Goal: Contribute content: Contribute content

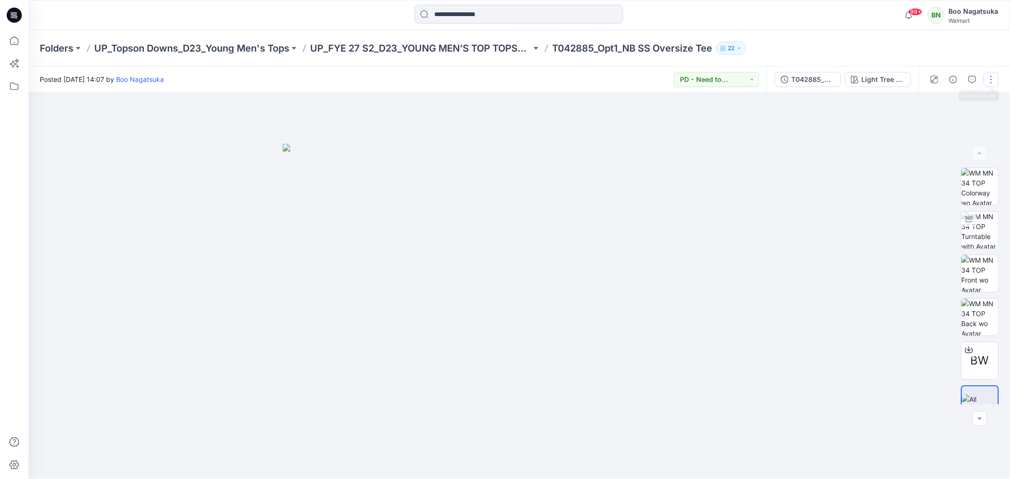
click at [990, 77] on button "button" at bounding box center [990, 79] width 15 height 15
click at [929, 124] on p "Edit" at bounding box center [930, 128] width 12 height 10
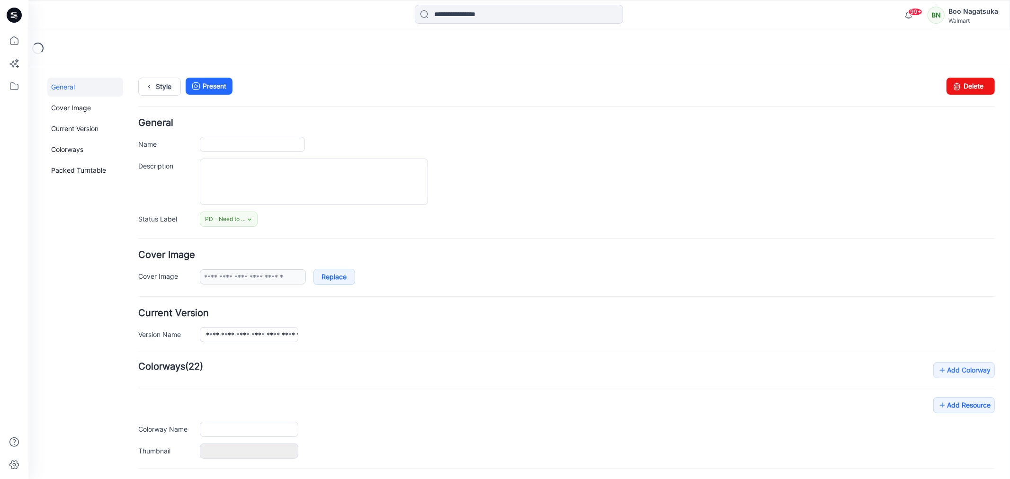
type input "**********"
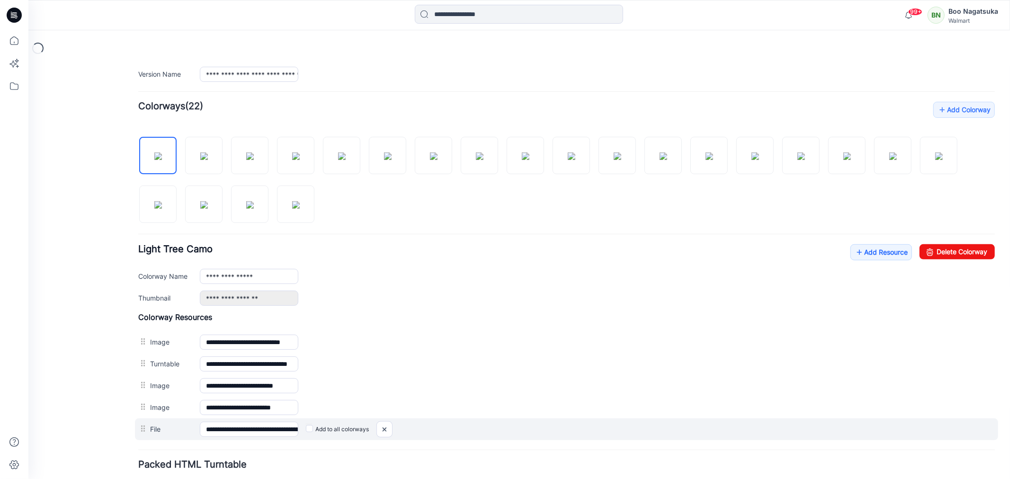
scroll to position [263, 0]
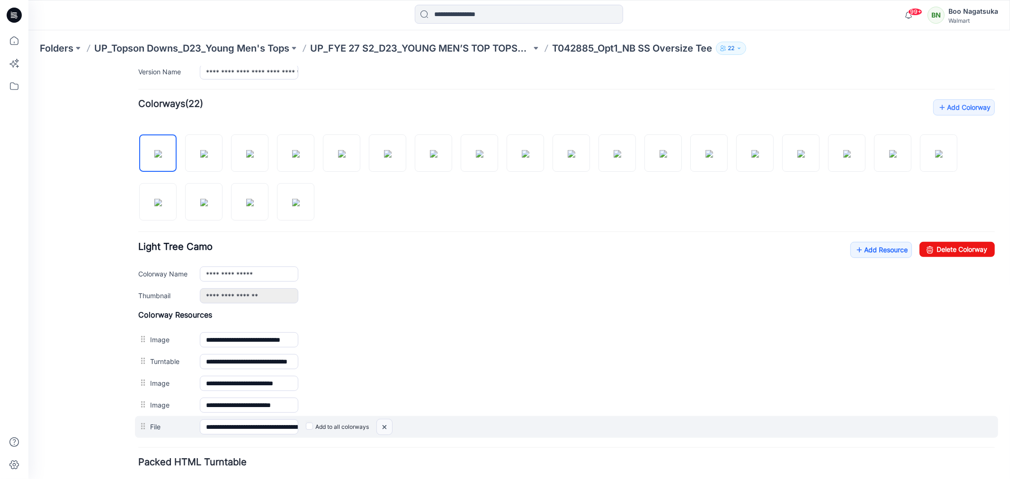
click at [28, 66] on img at bounding box center [28, 66] width 0 height 0
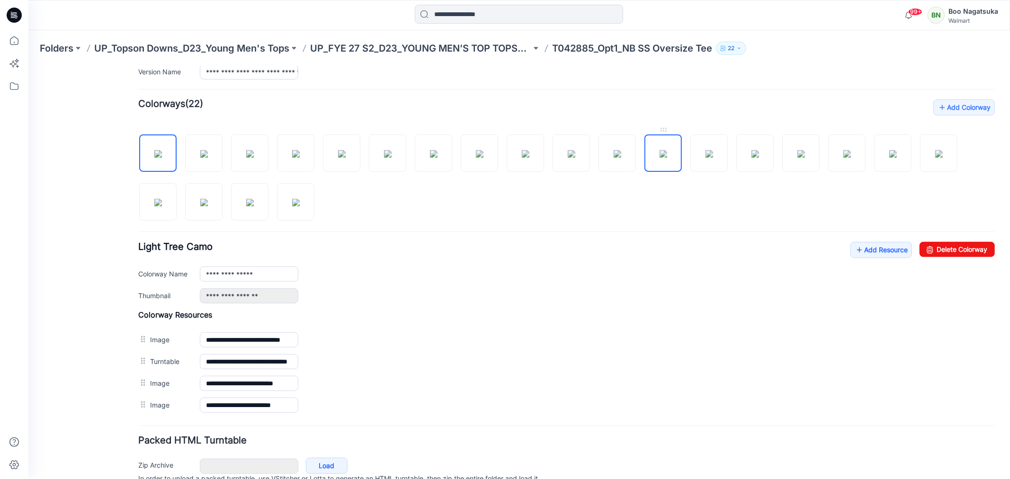
click at [666, 157] on img at bounding box center [663, 154] width 8 height 8
click at [711, 157] on img at bounding box center [709, 154] width 8 height 8
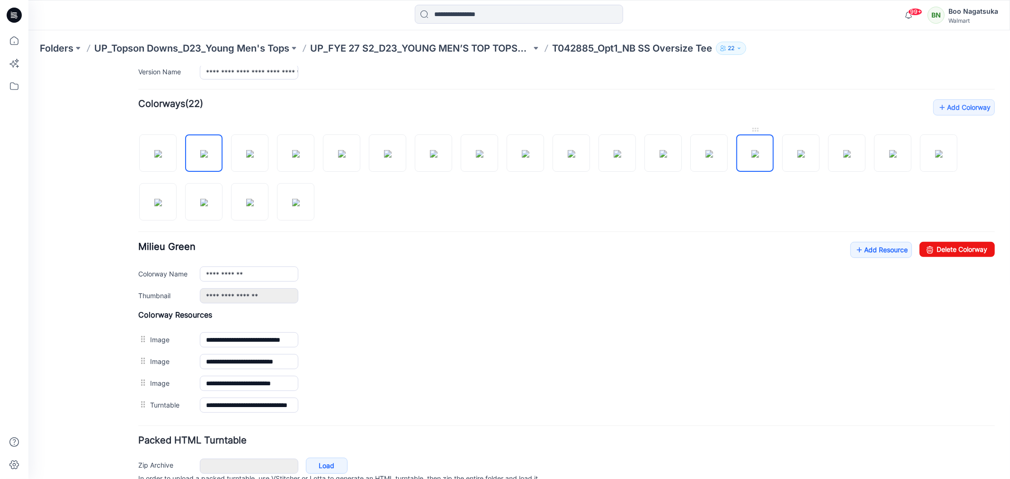
click at [758, 154] on img at bounding box center [755, 154] width 8 height 8
click at [804, 157] on img at bounding box center [801, 154] width 8 height 8
click at [842, 154] on img at bounding box center [846, 154] width 8 height 8
drag, startPoint x: 890, startPoint y: 153, endPoint x: 895, endPoint y: 145, distance: 8.9
click at [890, 153] on img at bounding box center [892, 154] width 8 height 8
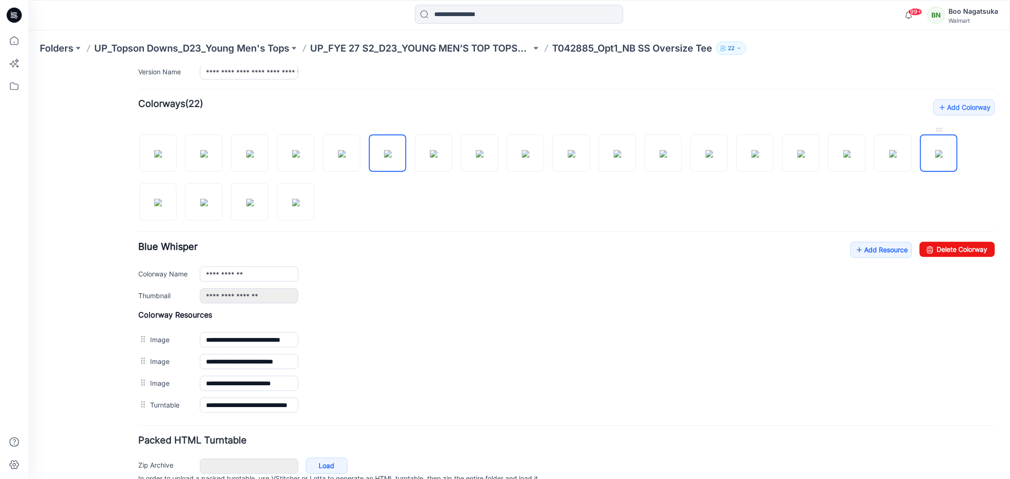
click at [934, 154] on img at bounding box center [938, 154] width 8 height 8
drag, startPoint x: 163, startPoint y: 203, endPoint x: 165, endPoint y: 198, distance: 5.3
click at [161, 204] on img at bounding box center [158, 202] width 8 height 8
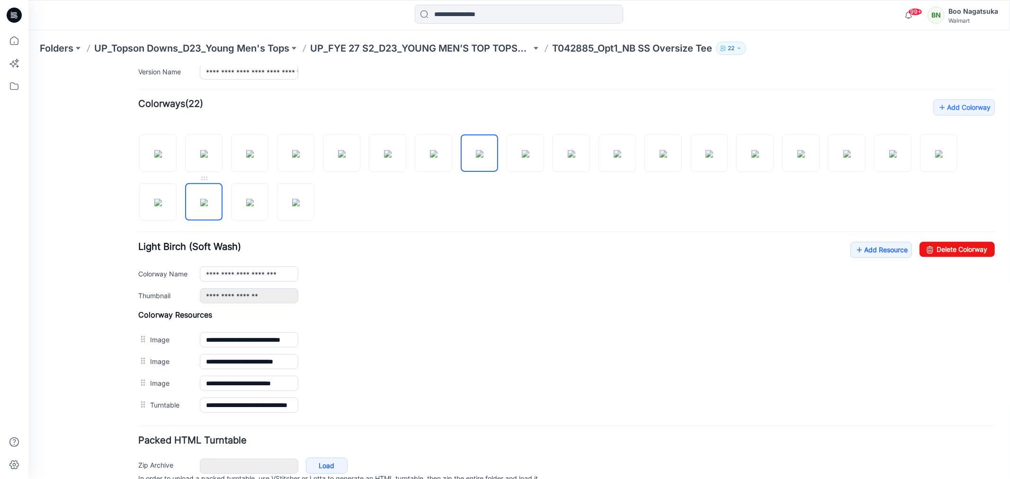
click at [201, 202] on img at bounding box center [204, 202] width 8 height 8
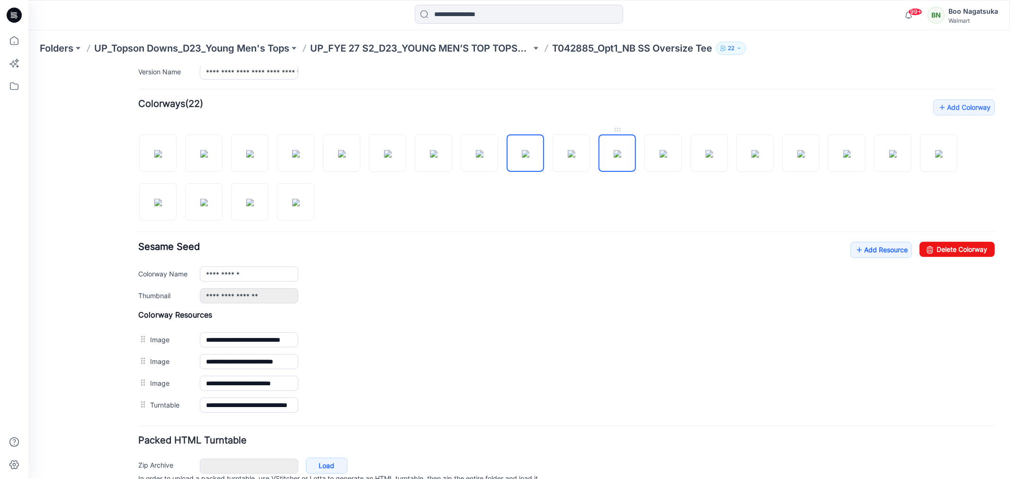
click at [615, 154] on img at bounding box center [617, 154] width 8 height 8
click at [154, 157] on img at bounding box center [158, 154] width 8 height 8
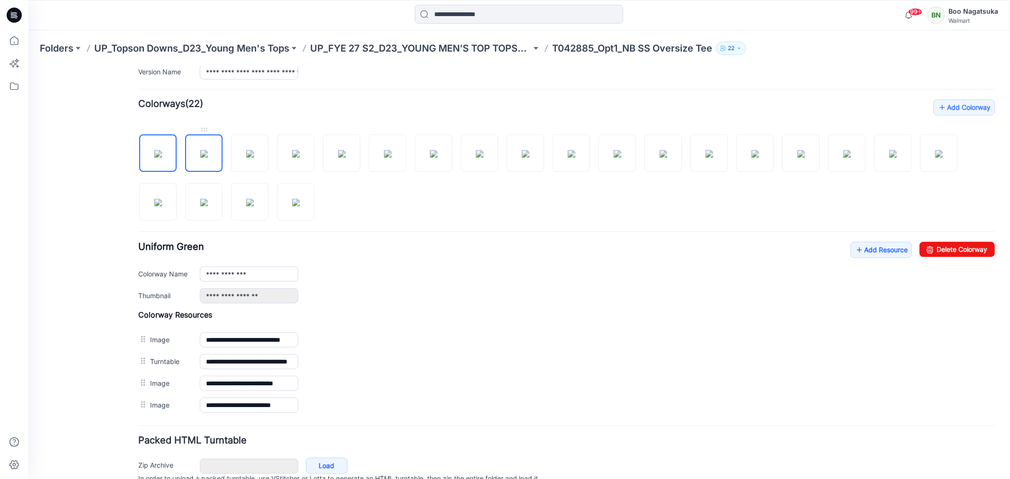
click at [201, 157] on img at bounding box center [204, 154] width 8 height 8
click at [97, 417] on div "General Cover Image Current Version Colorways Packed Turntable" at bounding box center [85, 164] width 76 height 700
click at [246, 156] on img at bounding box center [250, 154] width 8 height 8
click at [107, 415] on div "General Cover Image Current Version Colorways Packed Turntable" at bounding box center [85, 164] width 76 height 700
click at [292, 154] on img at bounding box center [296, 154] width 8 height 8
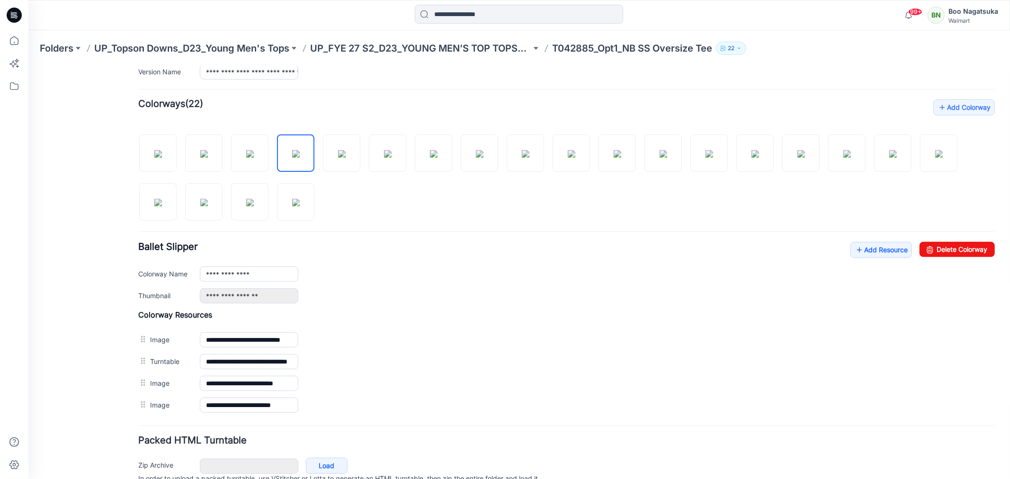
click at [110, 416] on div "General Cover Image Current Version Colorways Packed Turntable" at bounding box center [85, 164] width 76 height 700
click at [337, 154] on img at bounding box center [341, 154] width 8 height 8
drag, startPoint x: 117, startPoint y: 416, endPoint x: 126, endPoint y: 400, distance: 19.1
click at [118, 415] on div "General Cover Image Current Version Colorways Packed Turntable" at bounding box center [85, 164] width 76 height 700
click at [390, 157] on img at bounding box center [387, 154] width 8 height 8
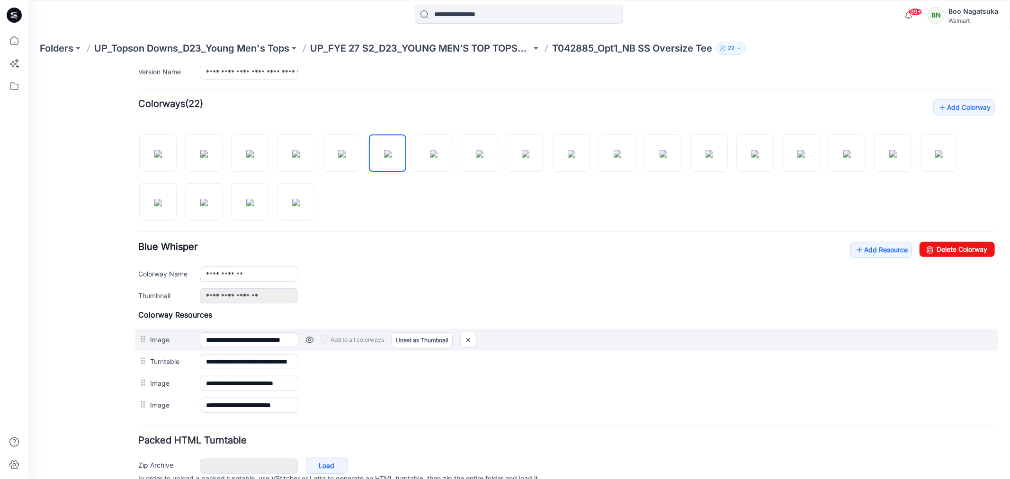
drag, startPoint x: 103, startPoint y: 420, endPoint x: 175, endPoint y: 330, distance: 115.2
click at [105, 418] on div "General Cover Image Current Version Colorways Packed Turntable" at bounding box center [85, 164] width 76 height 700
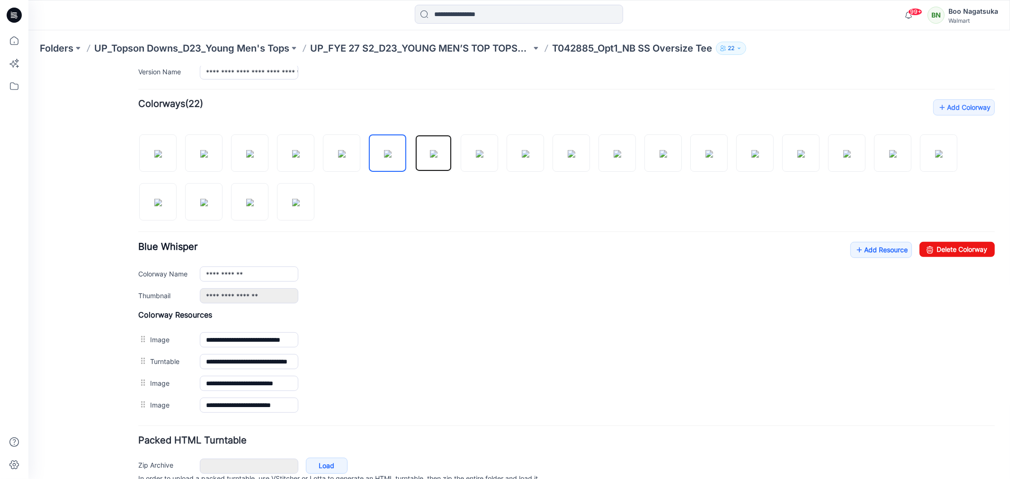
drag, startPoint x: 429, startPoint y: 156, endPoint x: 388, endPoint y: 188, distance: 52.0
click at [429, 157] on img at bounding box center [433, 154] width 8 height 8
drag, startPoint x: 105, startPoint y: 421, endPoint x: 134, endPoint y: 376, distance: 53.0
click at [106, 421] on div "General Cover Image Current Version Colorways Packed Turntable" at bounding box center [85, 164] width 76 height 700
click at [480, 156] on img at bounding box center [479, 154] width 8 height 8
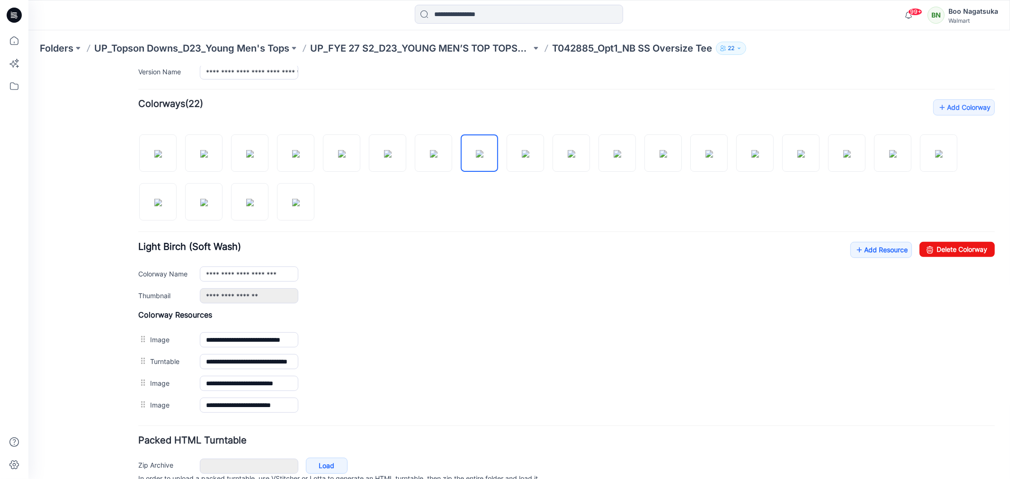
click at [96, 430] on div "General Cover Image Current Version Colorways Packed Turntable" at bounding box center [85, 164] width 76 height 700
click at [521, 157] on img at bounding box center [525, 154] width 8 height 8
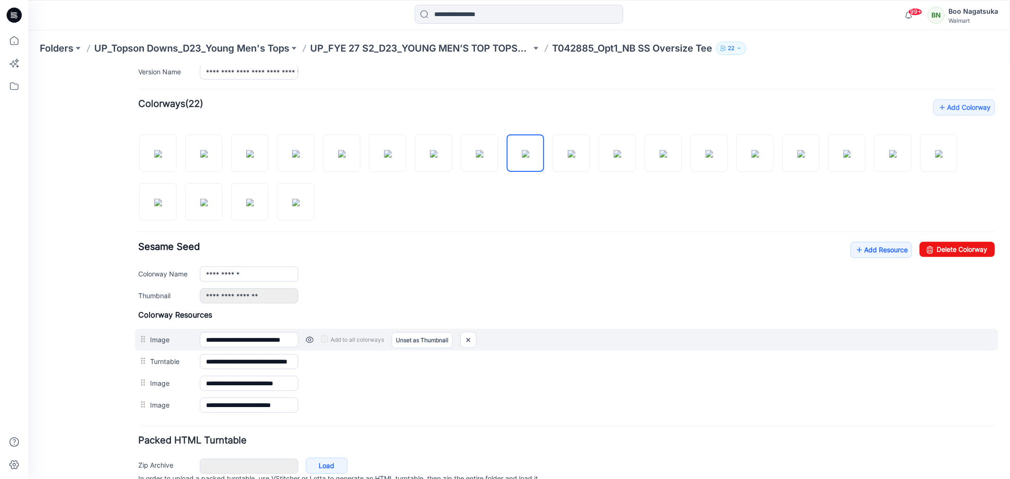
drag, startPoint x: 100, startPoint y: 423, endPoint x: 194, endPoint y: 333, distance: 129.9
click at [102, 422] on div "General Cover Image Current Version Colorways Packed Turntable" at bounding box center [85, 164] width 76 height 700
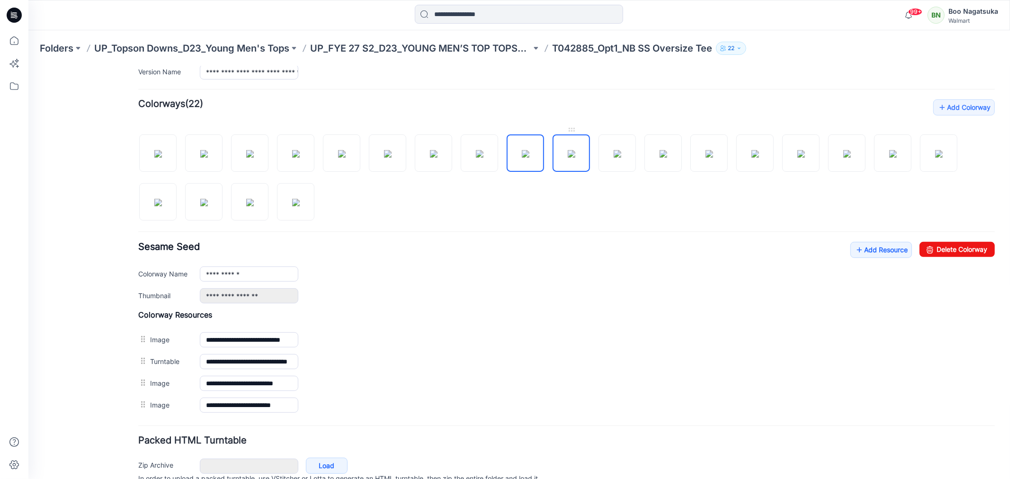
click at [573, 156] on img at bounding box center [571, 154] width 8 height 8
drag, startPoint x: 104, startPoint y: 419, endPoint x: 227, endPoint y: 318, distance: 159.4
click at [106, 419] on div "General Cover Image Current Version Colorways Packed Turntable" at bounding box center [85, 164] width 76 height 700
click at [614, 152] on img at bounding box center [617, 154] width 8 height 8
drag, startPoint x: 100, startPoint y: 420, endPoint x: 110, endPoint y: 410, distance: 14.1
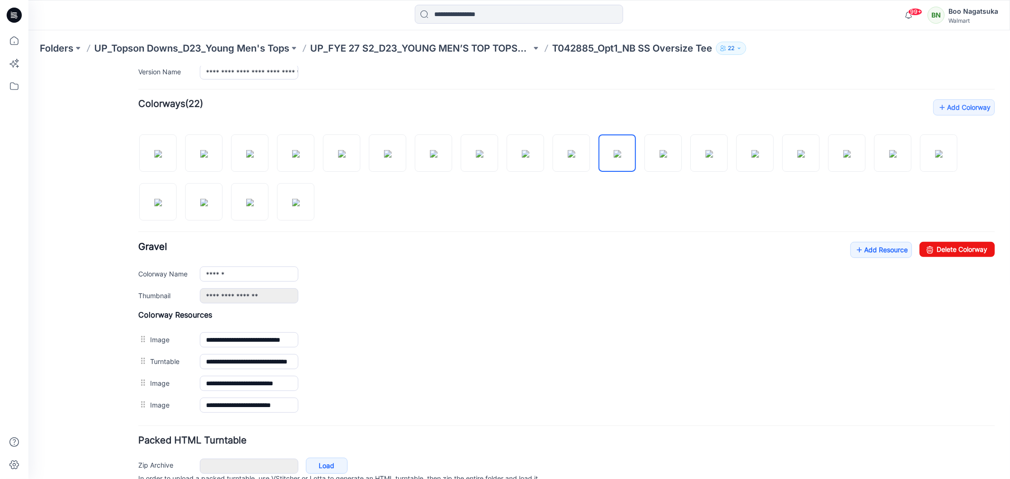
click at [102, 421] on div "General Cover Image Current Version Colorways Packed Turntable" at bounding box center [85, 164] width 76 height 700
click at [660, 157] on img at bounding box center [663, 154] width 8 height 8
click at [156, 157] on img at bounding box center [158, 154] width 8 height 8
click at [861, 249] on link "Add Resource" at bounding box center [881, 249] width 62 height 16
click at [873, 250] on link "Add Resource" at bounding box center [881, 249] width 62 height 16
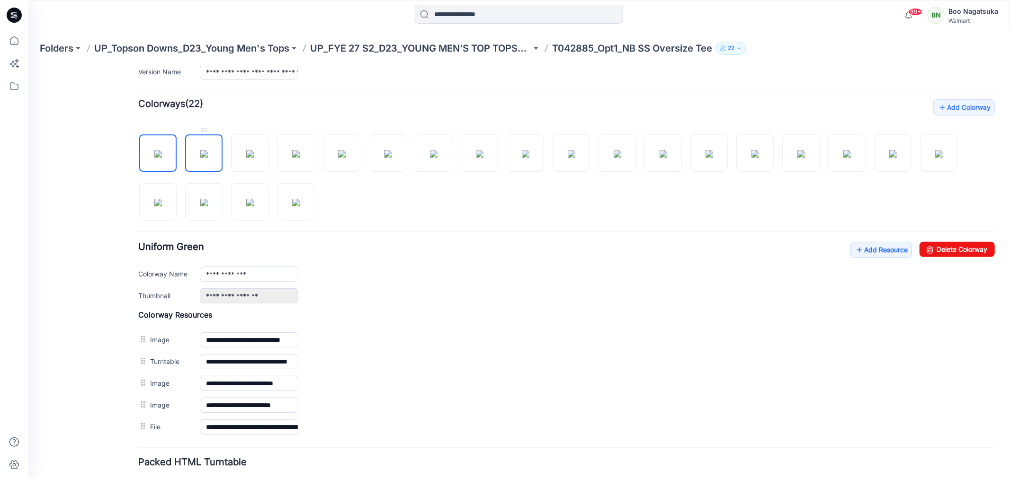
click at [200, 156] on img at bounding box center [204, 154] width 8 height 8
click at [159, 156] on img at bounding box center [158, 154] width 8 height 8
click at [299, 154] on img at bounding box center [296, 154] width 8 height 8
type input "**********"
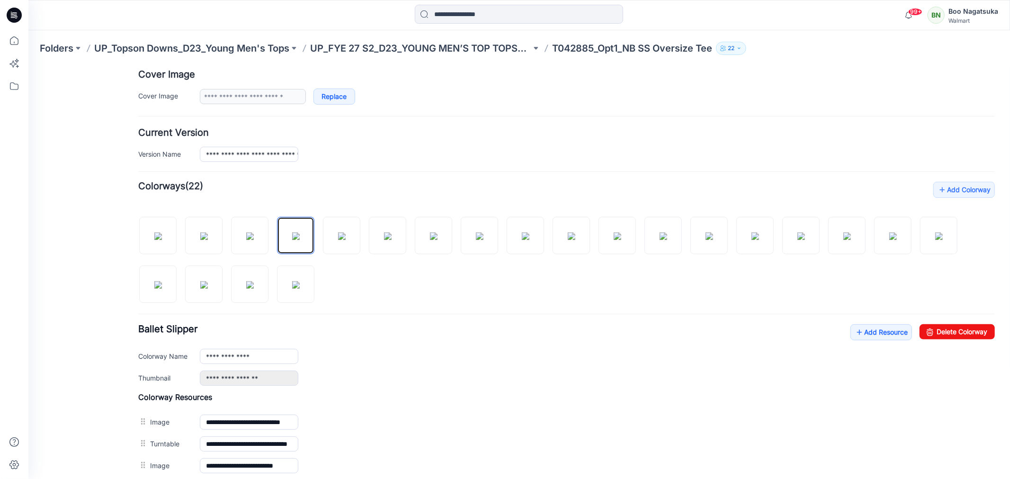
scroll to position [0, 0]
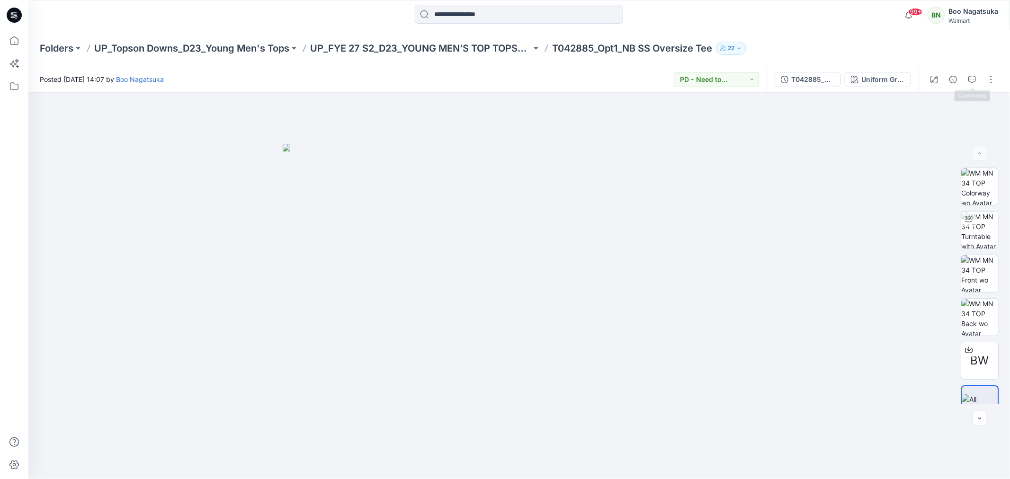
click at [972, 78] on icon "button" at bounding box center [972, 80] width 8 height 8
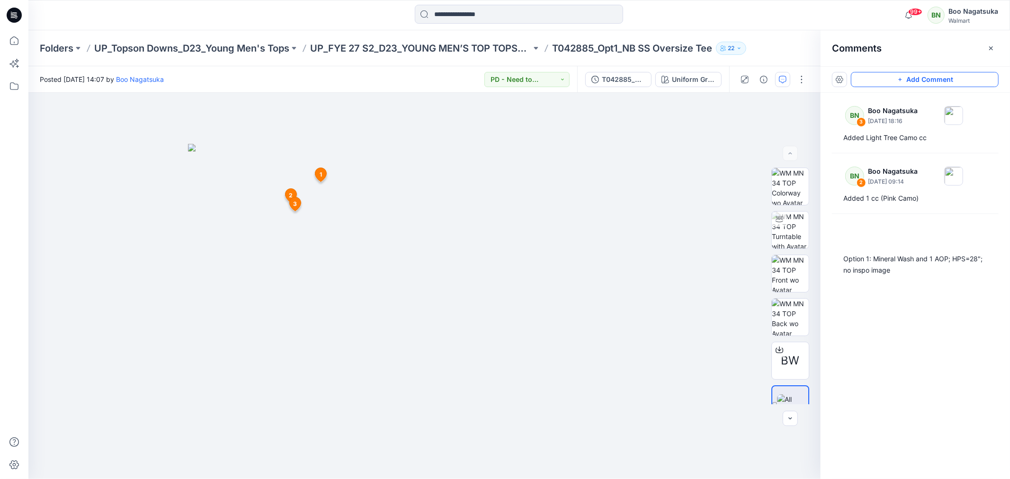
click at [906, 79] on button "Add Comment" at bounding box center [924, 79] width 148 height 15
click at [344, 186] on div "4 1 BN Boo Nagatsuka July 30, 2025 20:56 Option 1: Mineral Wash and 1 AOP; HPS=…" at bounding box center [424, 286] width 792 height 386
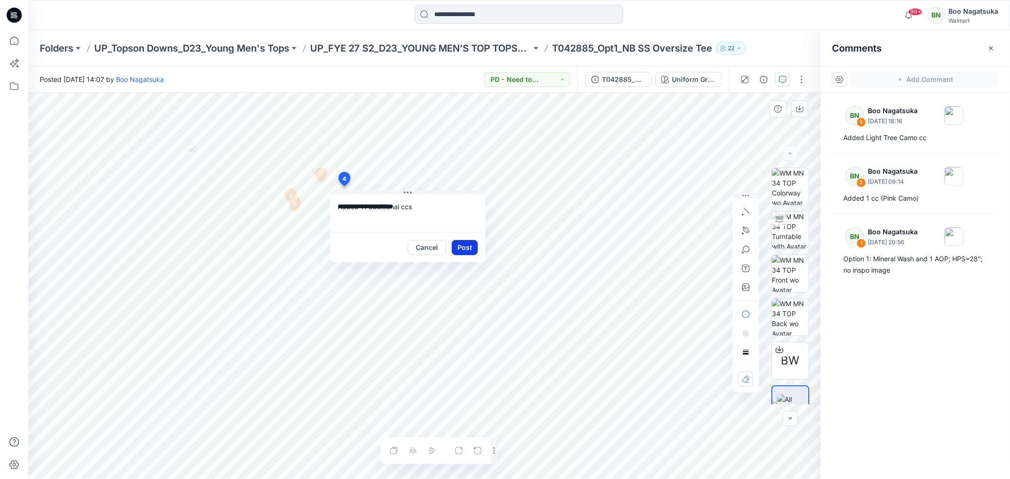
type textarea "**********"
drag, startPoint x: 466, startPoint y: 244, endPoint x: 470, endPoint y: 258, distance: 14.7
click at [466, 245] on button "Post" at bounding box center [465, 247] width 26 height 15
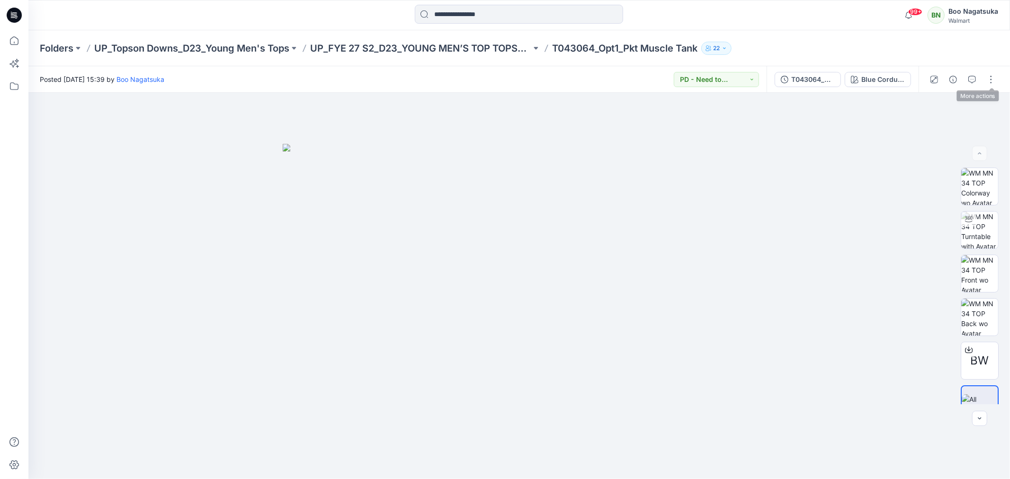
drag, startPoint x: 990, startPoint y: 77, endPoint x: 981, endPoint y: 90, distance: 15.6
click at [991, 77] on button "button" at bounding box center [990, 79] width 15 height 15
click at [921, 126] on button "Edit" at bounding box center [950, 128] width 87 height 18
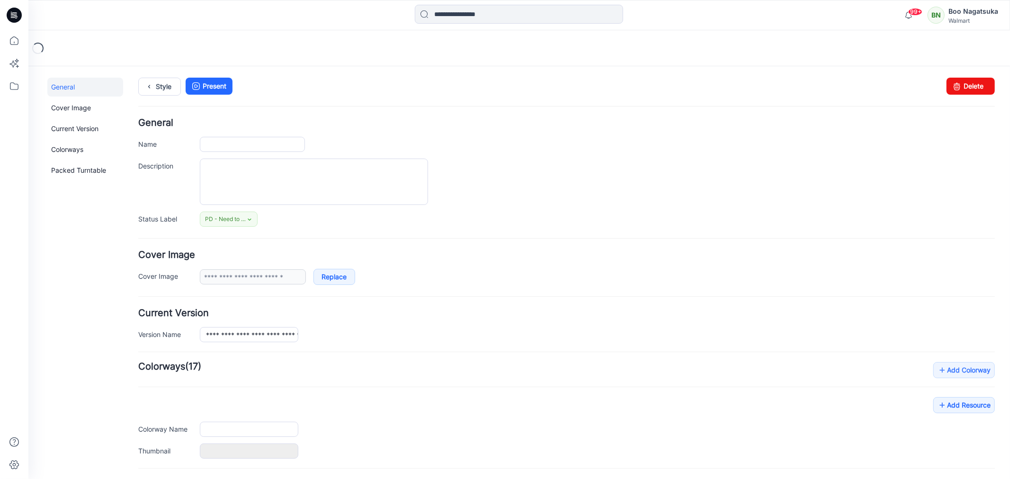
type input "**********"
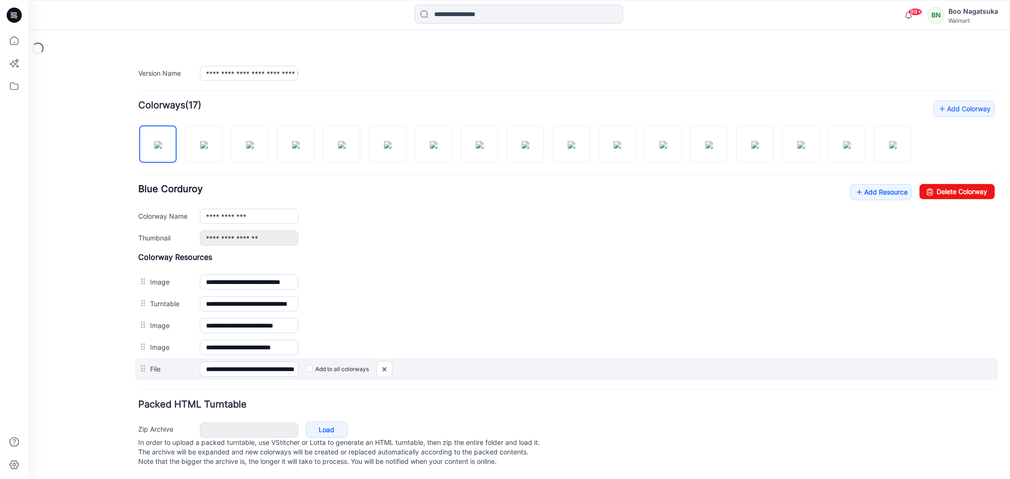
scroll to position [273, 0]
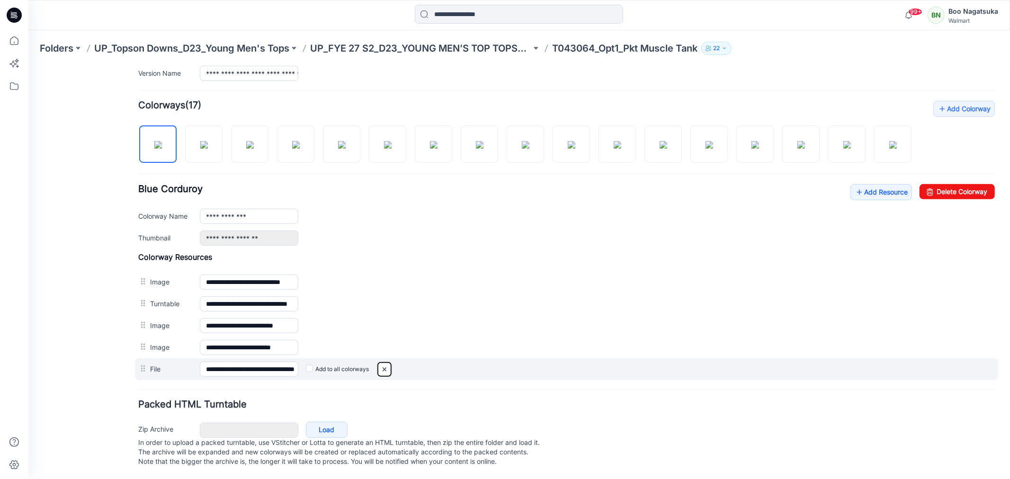
click at [28, 66] on img at bounding box center [28, 66] width 0 height 0
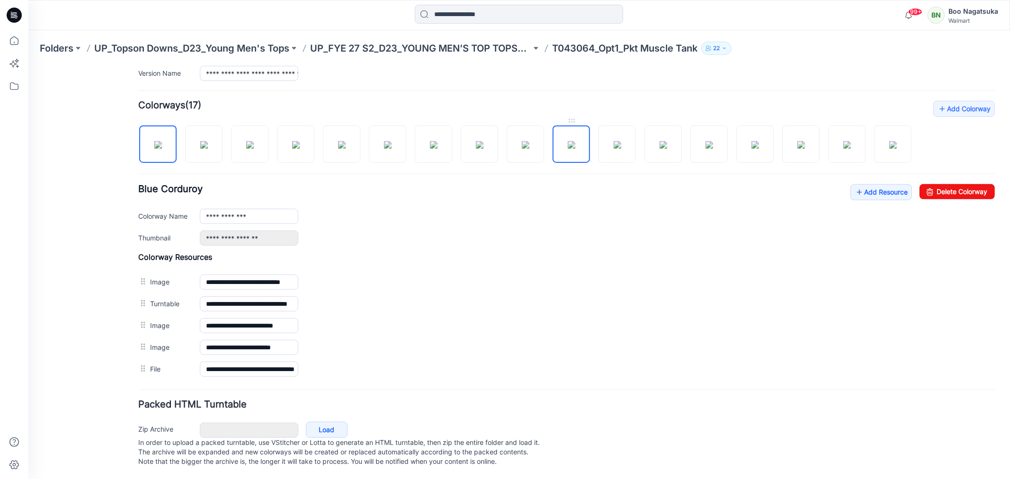
scroll to position [251, 0]
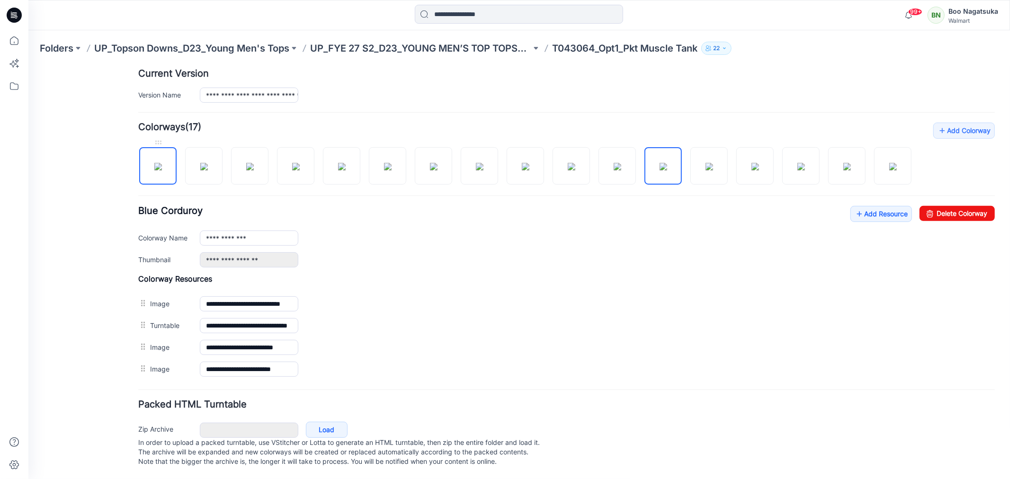
click at [158, 162] on img at bounding box center [158, 166] width 8 height 8
drag, startPoint x: 199, startPoint y: 159, endPoint x: 195, endPoint y: 176, distance: 18.0
click at [200, 162] on img at bounding box center [204, 166] width 8 height 8
click at [246, 165] on img at bounding box center [250, 166] width 8 height 8
click at [292, 162] on img at bounding box center [296, 166] width 8 height 8
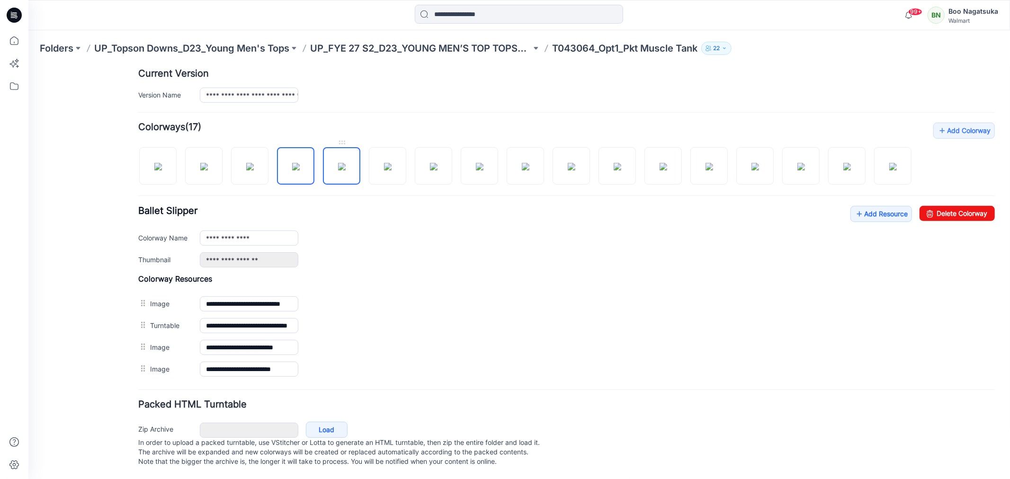
click at [337, 162] on img at bounding box center [341, 166] width 8 height 8
click at [385, 163] on img at bounding box center [387, 166] width 8 height 8
click at [429, 164] on img at bounding box center [433, 166] width 8 height 8
click at [475, 162] on img at bounding box center [479, 166] width 8 height 8
click at [529, 162] on img at bounding box center [525, 166] width 8 height 8
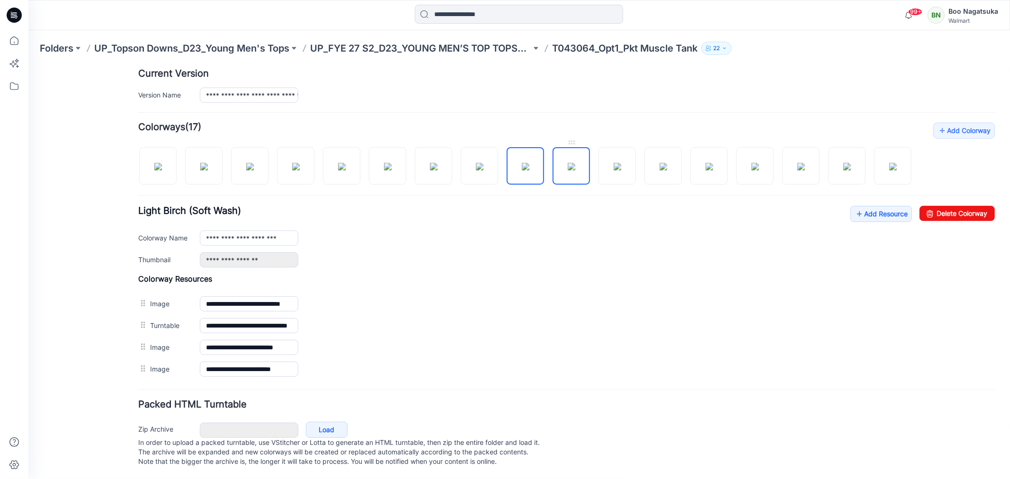
click at [569, 162] on img at bounding box center [571, 166] width 8 height 8
click at [616, 162] on img at bounding box center [617, 166] width 8 height 8
click at [660, 162] on img at bounding box center [663, 166] width 8 height 8
click at [161, 162] on img at bounding box center [158, 166] width 8 height 8
type input "**********"
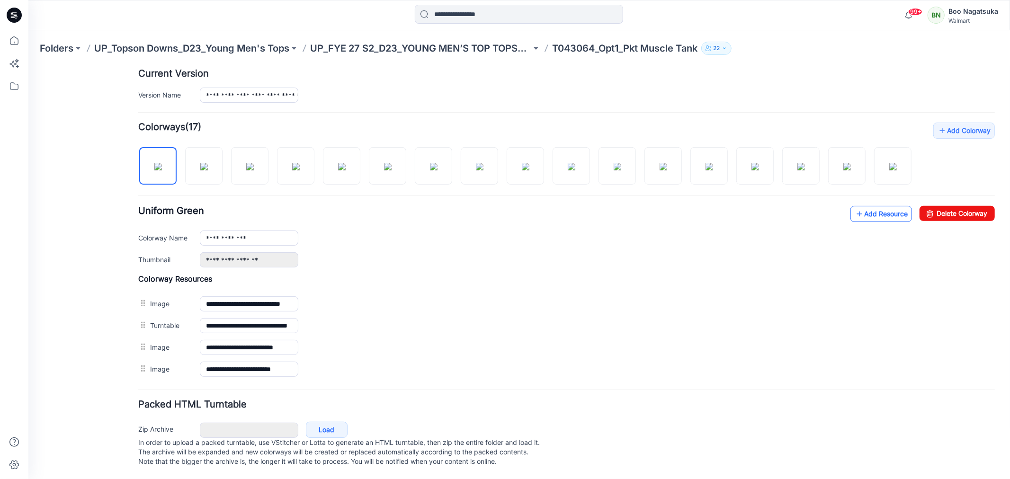
click at [863, 205] on link "Add Resource" at bounding box center [881, 213] width 62 height 16
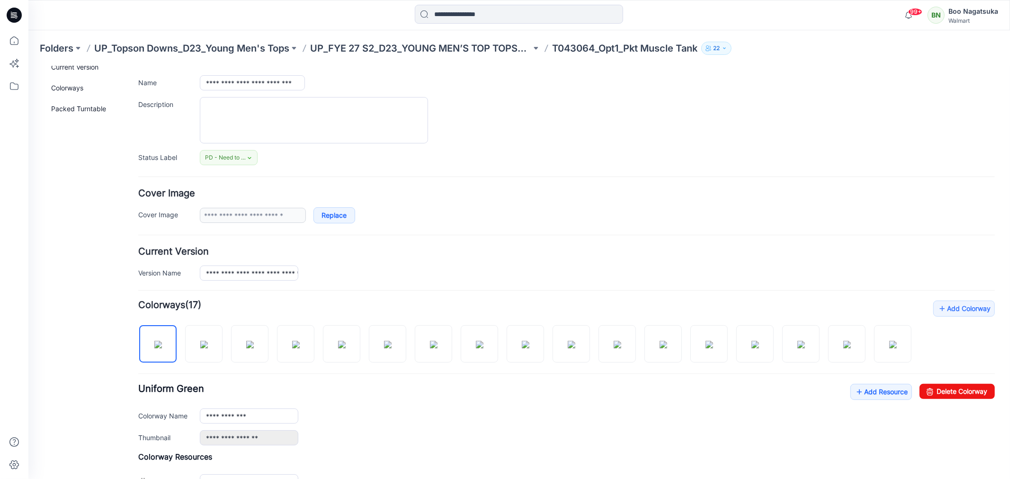
scroll to position [0, 0]
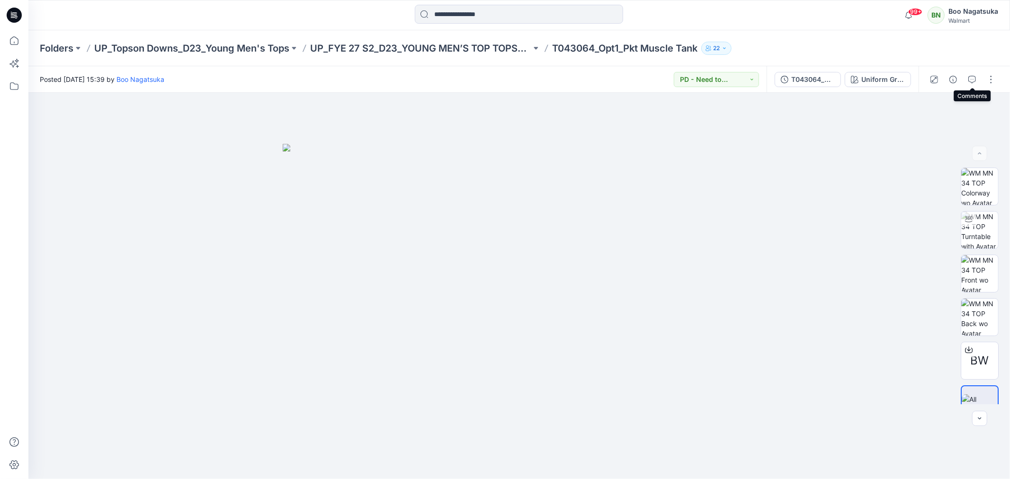
drag, startPoint x: 973, startPoint y: 77, endPoint x: 967, endPoint y: 81, distance: 7.1
click at [973, 78] on icon "button" at bounding box center [972, 80] width 8 height 8
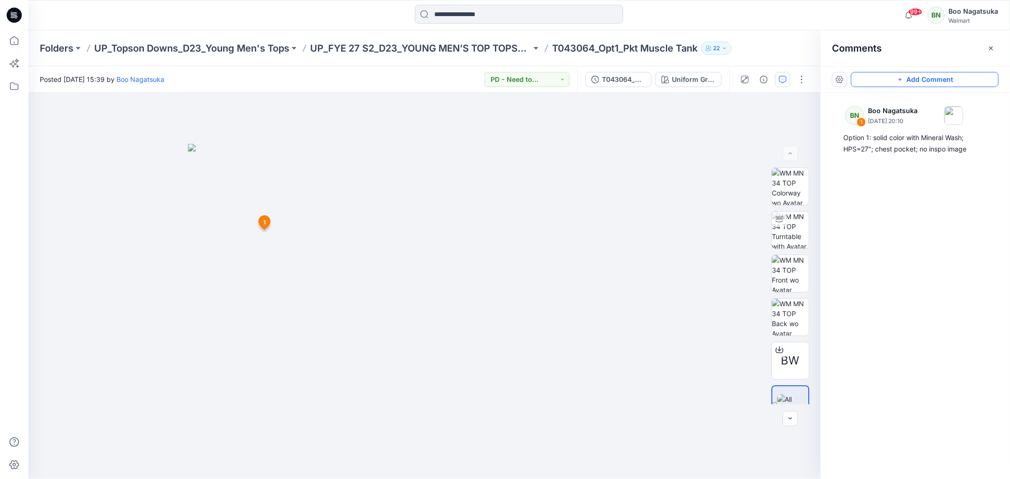
click at [918, 78] on button "Add Comment" at bounding box center [924, 79] width 148 height 15
click at [276, 182] on div "2 1 BN Boo Nagatsuka July 29, 2025 20:10 Option 1: solid color with Mineral Was…" at bounding box center [424, 286] width 792 height 386
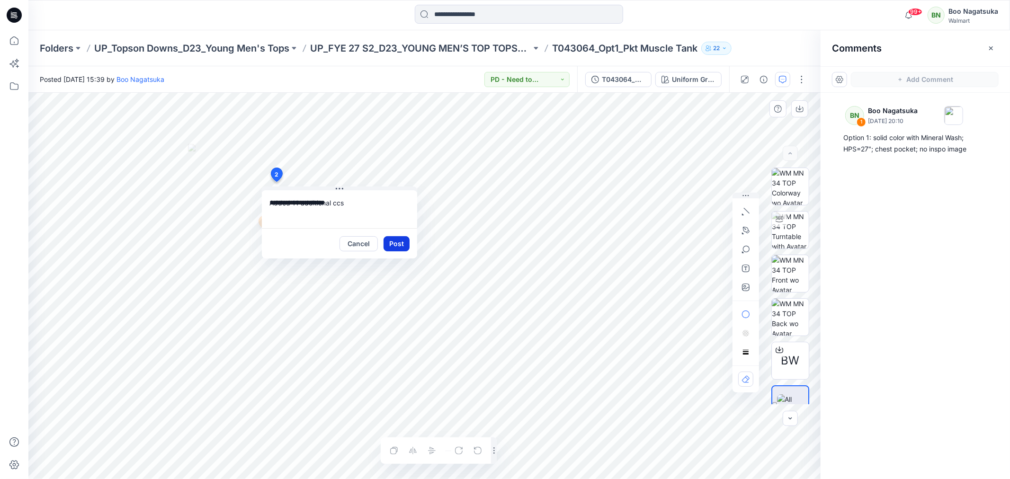
type textarea "**********"
click at [396, 244] on button "Post" at bounding box center [396, 243] width 26 height 15
